Goal: Transaction & Acquisition: Subscribe to service/newsletter

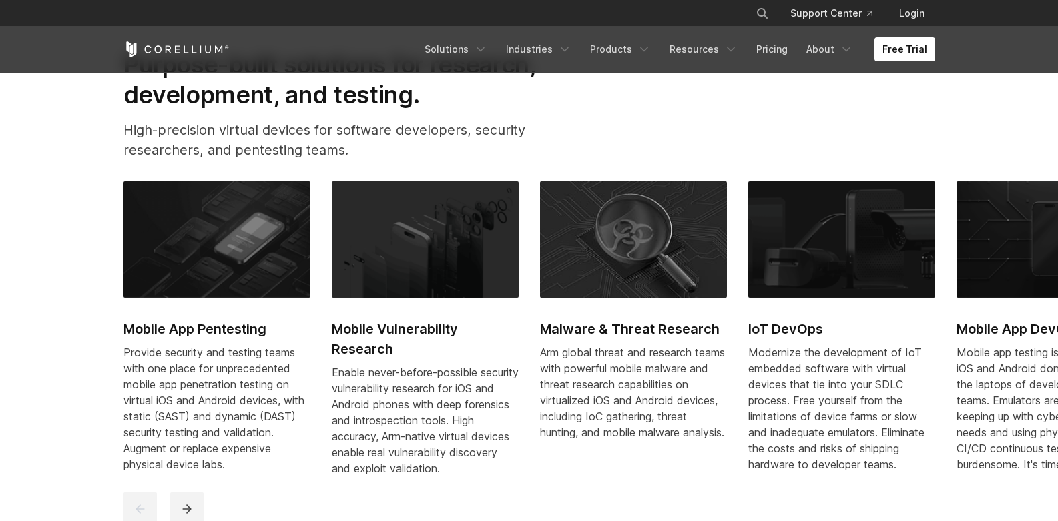
scroll to position [641, 0]
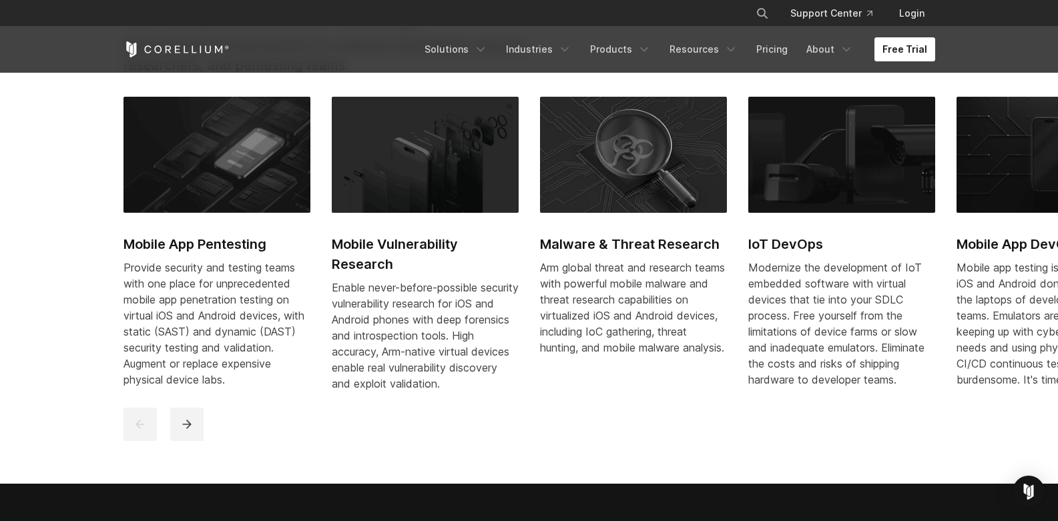
click at [908, 51] on link "Free Trial" at bounding box center [904, 49] width 61 height 24
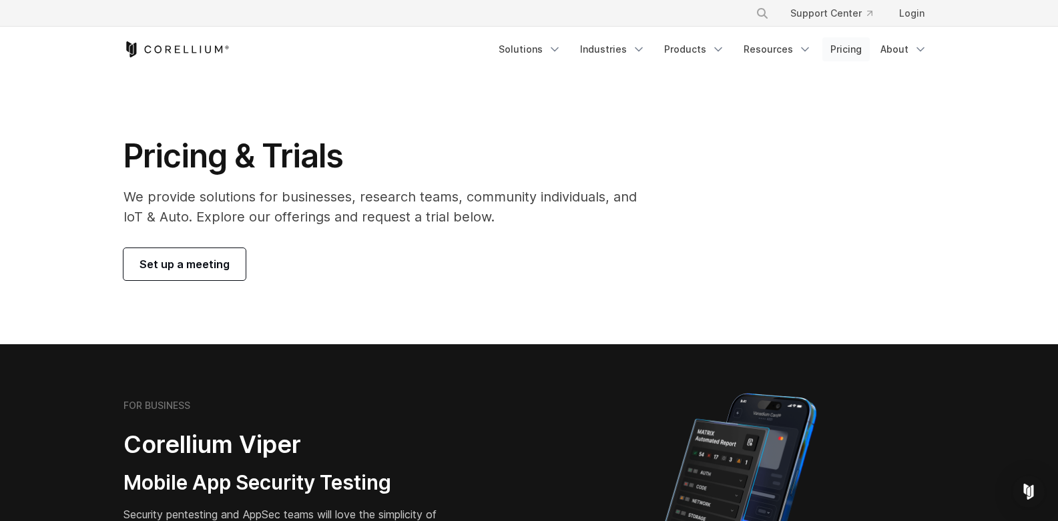
click at [837, 51] on link "Pricing" at bounding box center [845, 49] width 47 height 24
click at [854, 49] on link "Pricing" at bounding box center [845, 49] width 47 height 24
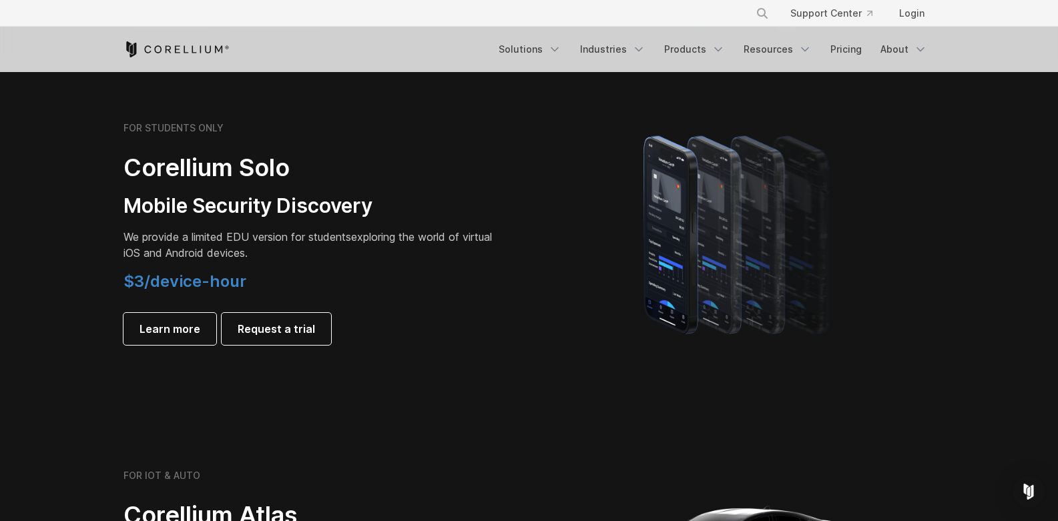
scroll to position [961, 0]
